Goal: Transaction & Acquisition: Purchase product/service

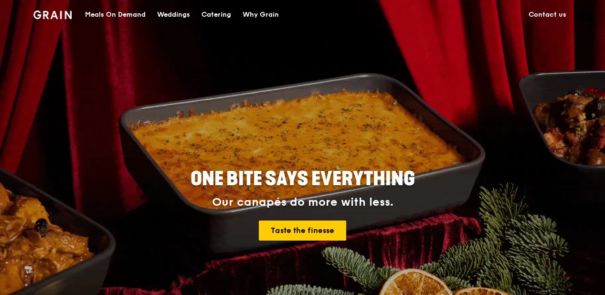
click at [130, 13] on div "Meals On Demand" at bounding box center [115, 14] width 61 height 29
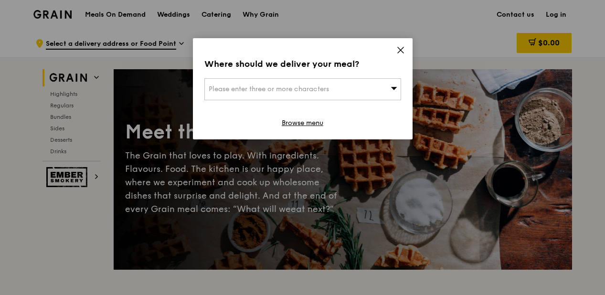
click at [383, 89] on div "Please enter three or more characters" at bounding box center [302, 89] width 197 height 22
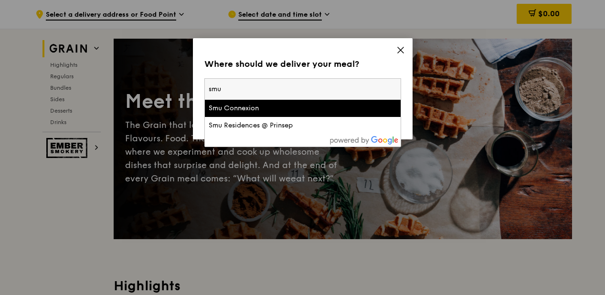
scroll to position [30, 0]
type input "smu"
click at [295, 106] on div "Smu Connexion" at bounding box center [279, 109] width 141 height 10
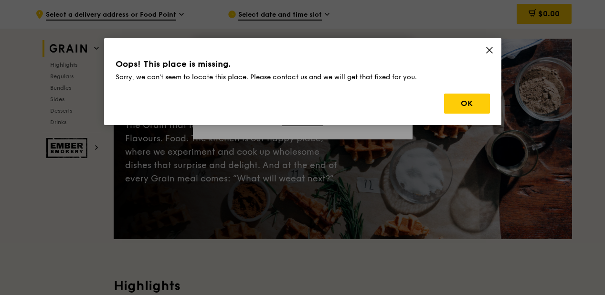
click at [484, 49] on div "Oops! This place is missing. Sorry, we can't seem to locate this place. Please …" at bounding box center [302, 81] width 397 height 87
click at [475, 103] on button "OK" at bounding box center [467, 104] width 46 height 20
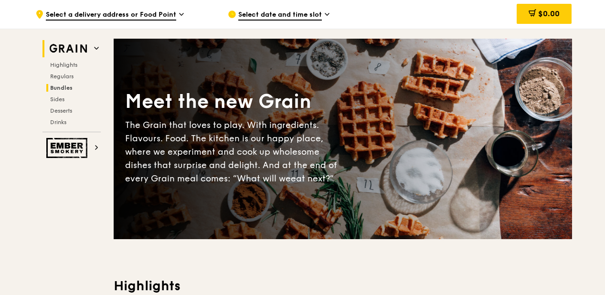
click at [63, 86] on span "Bundles" at bounding box center [61, 88] width 22 height 7
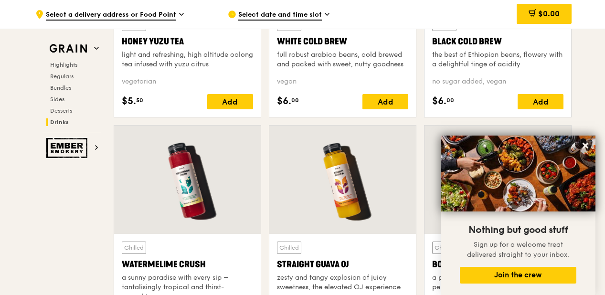
scroll to position [3545, 0]
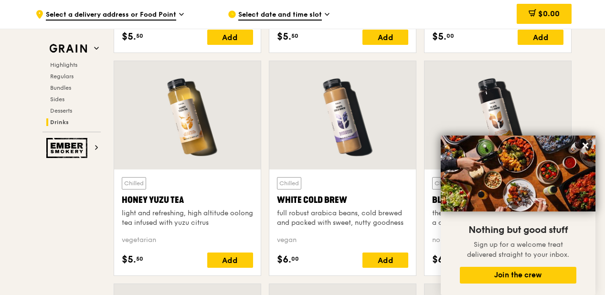
click at [69, 72] on div "Highlights Regulars Bundles Sides Desserts Drinks" at bounding box center [72, 93] width 58 height 65
click at [66, 75] on span "Regulars" at bounding box center [62, 76] width 25 height 7
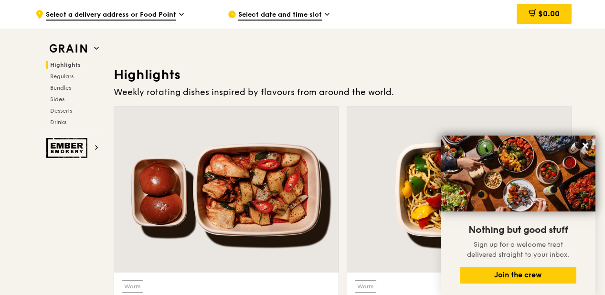
scroll to position [596, 0]
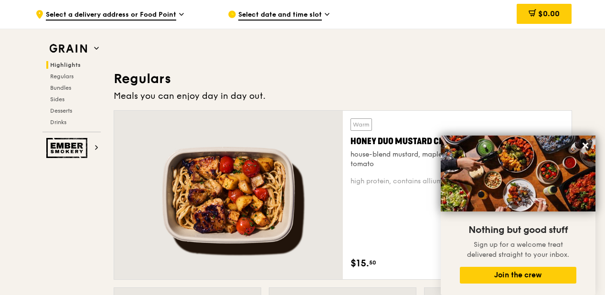
click at [370, 133] on div "Warm Honey Duo Mustard Chicken house-blend mustard, maple soy baked potato, lin…" at bounding box center [457, 143] width 213 height 51
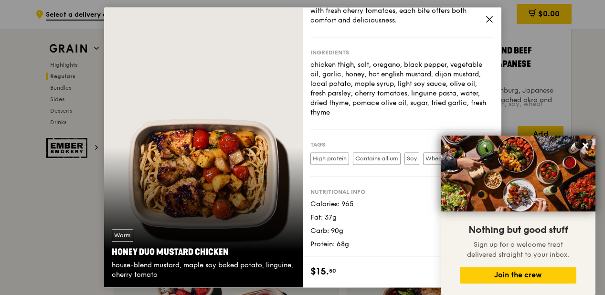
scroll to position [1221, 0]
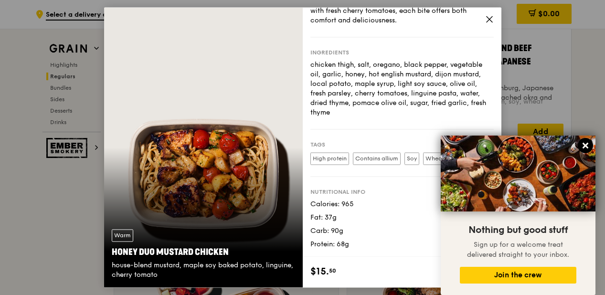
click at [588, 147] on icon at bounding box center [585, 145] width 9 height 9
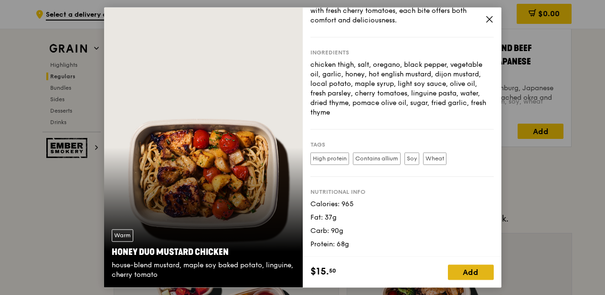
click at [485, 276] on div "Add" at bounding box center [471, 272] width 46 height 15
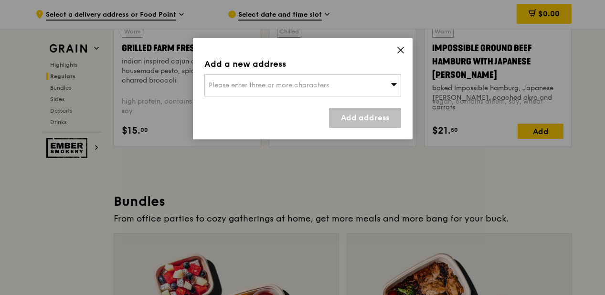
click at [397, 44] on div "Add a new address Please enter three or more characters Add address" at bounding box center [303, 88] width 220 height 101
click at [344, 80] on div "Please enter three or more characters" at bounding box center [302, 85] width 197 height 22
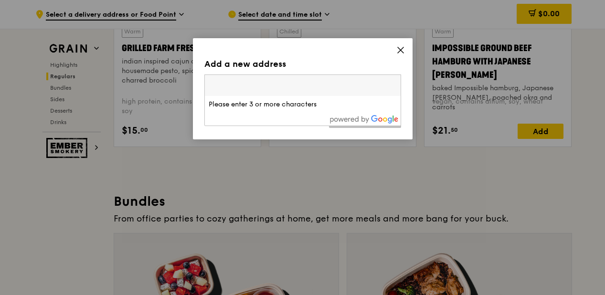
click at [400, 49] on icon at bounding box center [400, 50] width 9 height 9
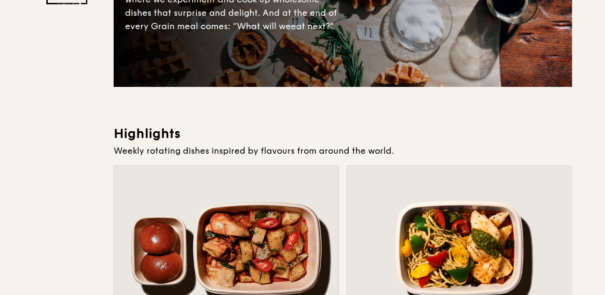
scroll to position [0, 0]
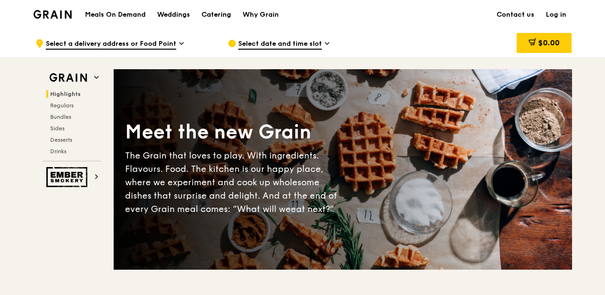
click at [203, 14] on div "Catering" at bounding box center [217, 14] width 30 height 29
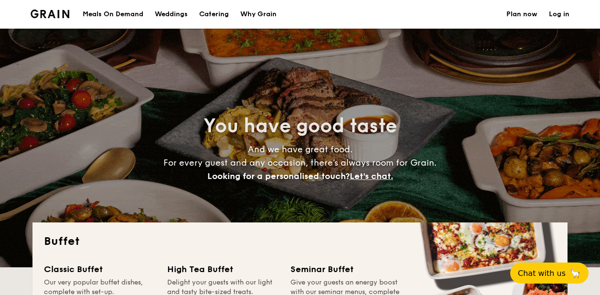
select select
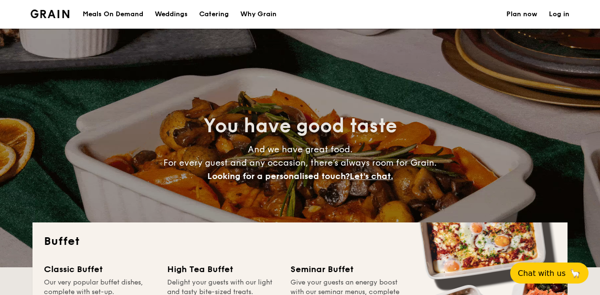
click at [170, 13] on div "Weddings" at bounding box center [171, 14] width 33 height 29
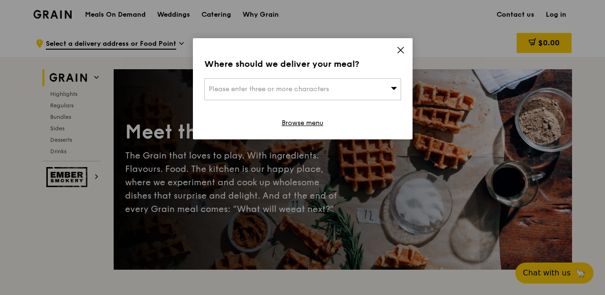
click at [394, 50] on div "Where should we deliver your meal? Please enter three or more characters Browse…" at bounding box center [303, 88] width 220 height 101
click at [391, 48] on div "Where should we deliver your meal? Please enter three or more characters Browse…" at bounding box center [303, 88] width 220 height 101
click at [405, 51] on div "Where should we deliver your meal? Please enter three or more characters Browse…" at bounding box center [303, 88] width 220 height 101
click at [403, 50] on icon at bounding box center [400, 50] width 9 height 9
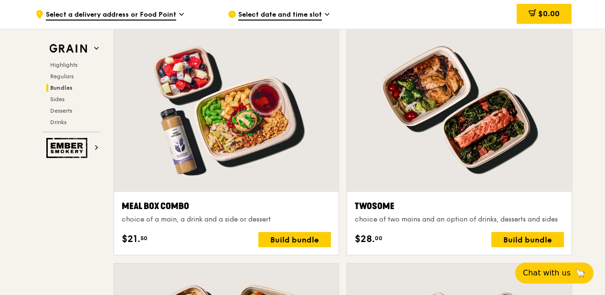
scroll to position [1502, 0]
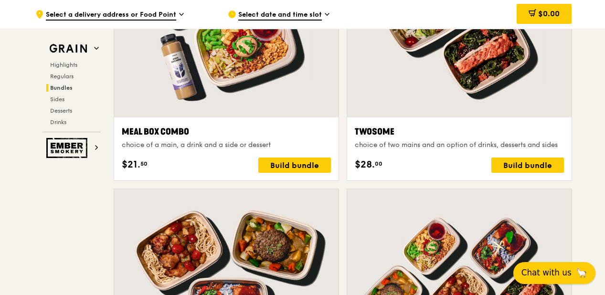
click at [562, 276] on span "Chat with us" at bounding box center [546, 273] width 50 height 12
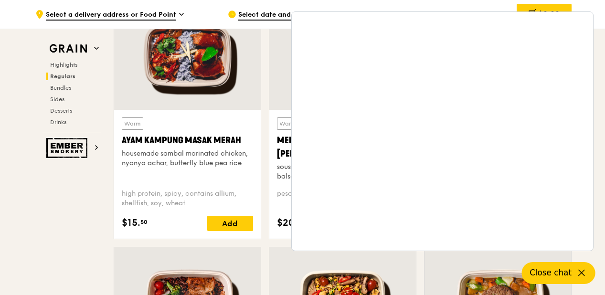
scroll to position [558, 0]
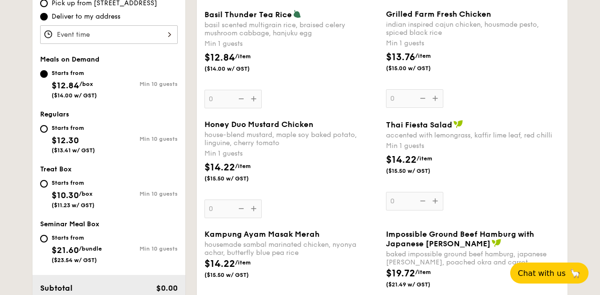
scroll to position [447, 0]
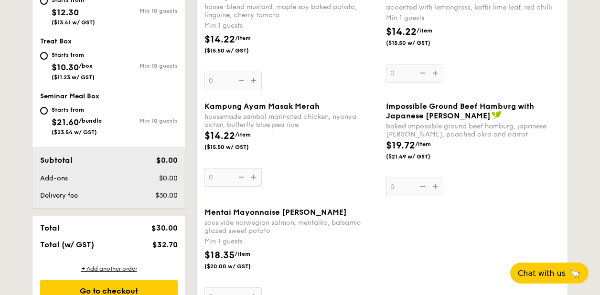
click at [46, 59] on div "Starts from $10.30 /box ($11.23 w/ GST)" at bounding box center [74, 65] width 69 height 32
click at [46, 59] on input "Starts from $10.30 /box ($11.23 w/ GST) Min 10 guests" at bounding box center [44, 56] width 8 height 8
radio input "true"
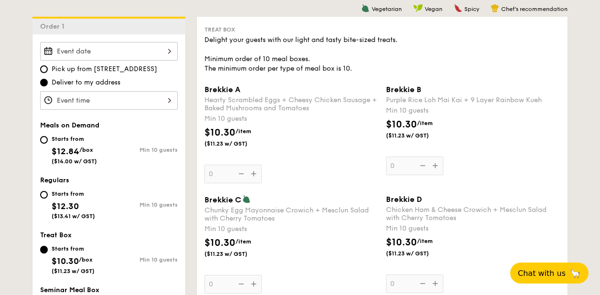
scroll to position [253, 0]
click at [246, 172] on div "Brekkie A Hearty Scrambled Eggs + Cheesy Chicken Sausage + Baked Mushrooms and …" at bounding box center [291, 134] width 174 height 98
click at [246, 172] on input "0" at bounding box center [232, 173] width 57 height 19
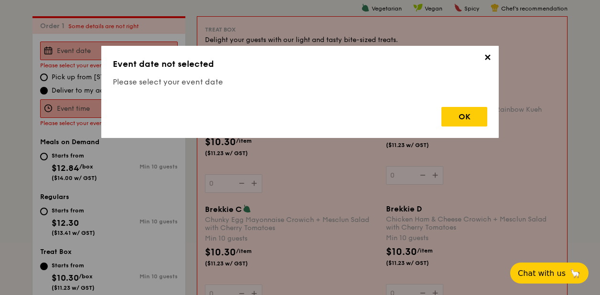
click at [254, 173] on div "✕ Event date not selected Please select your event date OK" at bounding box center [300, 147] width 600 height 295
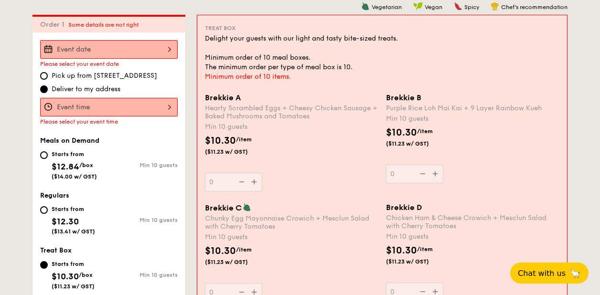
scroll to position [255, 0]
click at [250, 174] on div "Brekkie A Hearty Scrambled Eggs + Cheesy Chicken Sausage + Baked Mushrooms and …" at bounding box center [291, 142] width 173 height 98
click at [250, 174] on input "0" at bounding box center [233, 181] width 57 height 19
click at [50, 76] on label "Pick up from 5 Burn Road #05-01" at bounding box center [109, 76] width 138 height 10
click at [48, 76] on input "Pick up from 5 Burn Road #05-01" at bounding box center [44, 76] width 8 height 8
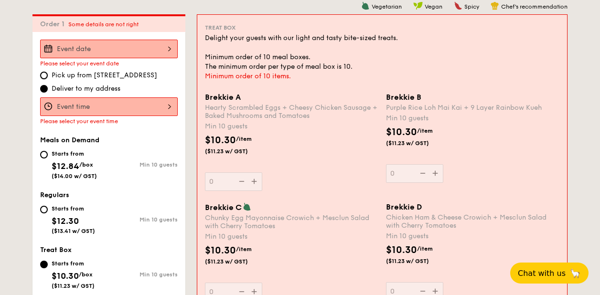
radio input "true"
click at [90, 108] on div at bounding box center [109, 106] width 138 height 19
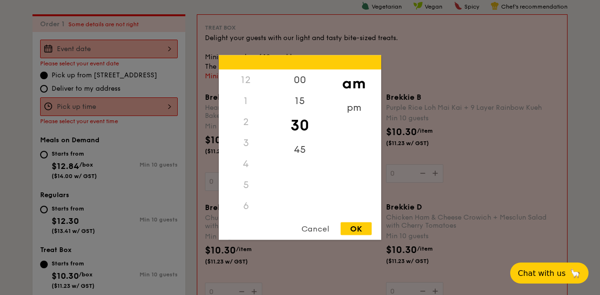
scroll to position [113, 0]
drag, startPoint x: 356, startPoint y: 229, endPoint x: 346, endPoint y: 220, distance: 13.2
click at [355, 229] on div "OK" at bounding box center [355, 229] width 31 height 13
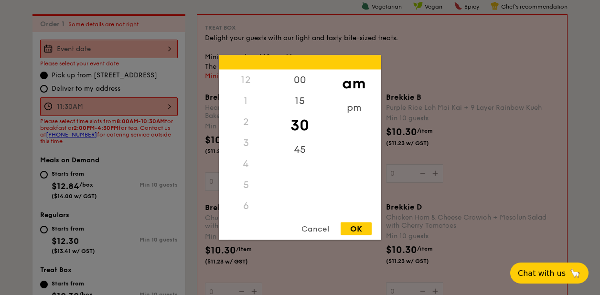
click at [132, 104] on div "11:30AM 12 1 2 3 4 5 6 7 8 9 10 11 00 15 30 45 am pm Cancel OK" at bounding box center [109, 106] width 138 height 19
drag, startPoint x: 243, startPoint y: 193, endPoint x: 244, endPoint y: 182, distance: 11.0
click at [243, 194] on div "11" at bounding box center [246, 206] width 54 height 28
click at [245, 159] on div "9" at bounding box center [246, 160] width 54 height 28
click at [248, 184] on div "10" at bounding box center [246, 187] width 54 height 28
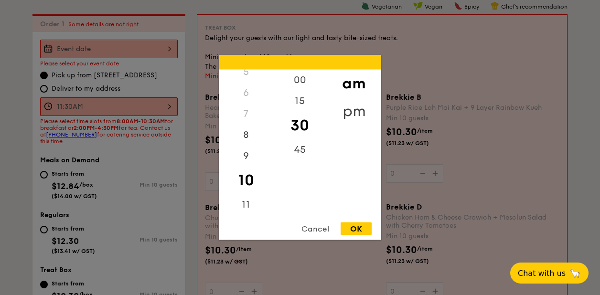
drag, startPoint x: 344, startPoint y: 112, endPoint x: 342, endPoint y: 117, distance: 4.9
click at [344, 112] on div "pm" at bounding box center [354, 111] width 54 height 28
click at [240, 149] on div "8" at bounding box center [246, 141] width 54 height 21
click at [245, 160] on div "9" at bounding box center [246, 162] width 54 height 21
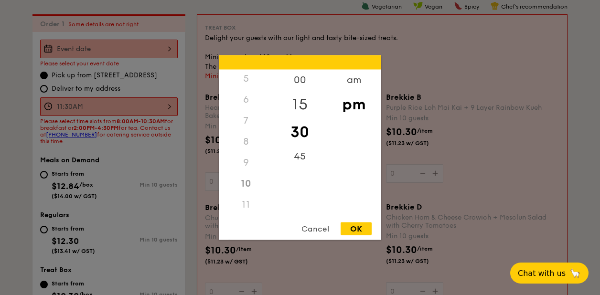
click at [298, 102] on div "15" at bounding box center [300, 105] width 54 height 28
click at [248, 162] on div "9" at bounding box center [246, 162] width 54 height 21
drag, startPoint x: 356, startPoint y: 82, endPoint x: 347, endPoint y: 90, distance: 11.8
click at [355, 82] on div "am" at bounding box center [354, 84] width 54 height 28
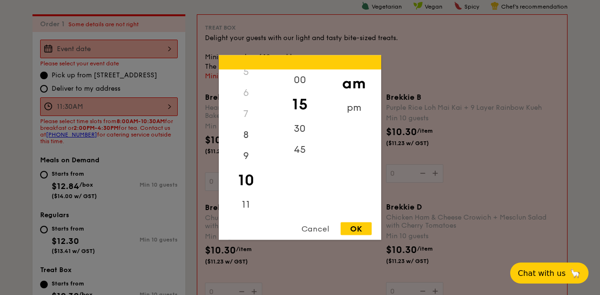
click at [352, 224] on div "OK" at bounding box center [355, 229] width 31 height 13
type input "10:15AM"
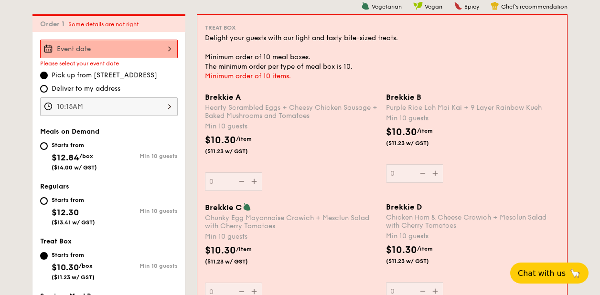
click at [110, 56] on div at bounding box center [109, 49] width 138 height 19
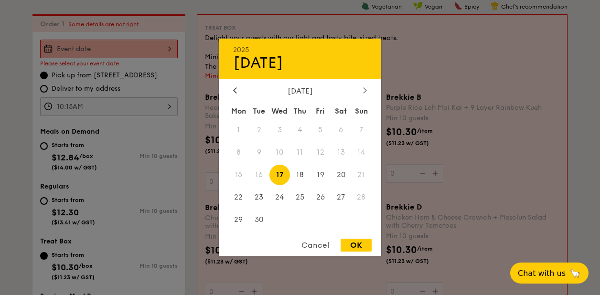
click at [363, 91] on icon at bounding box center [365, 90] width 4 height 6
click at [362, 152] on span "12" at bounding box center [361, 152] width 21 height 21
click at [363, 151] on span "12" at bounding box center [361, 152] width 21 height 21
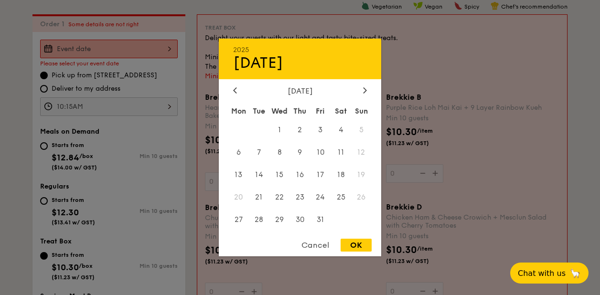
click at [364, 151] on span "12" at bounding box center [361, 152] width 21 height 21
click at [366, 151] on span "12" at bounding box center [361, 152] width 21 height 21
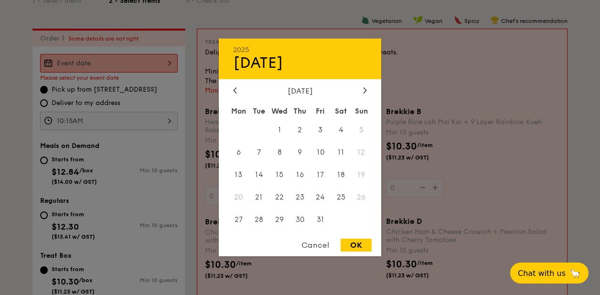
scroll to position [192, 0]
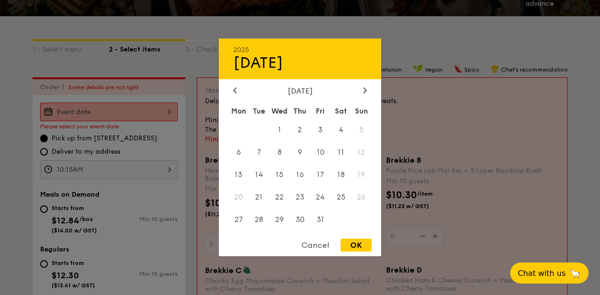
click at [322, 247] on div "Cancel" at bounding box center [315, 245] width 47 height 13
